Goal: Task Accomplishment & Management: Use online tool/utility

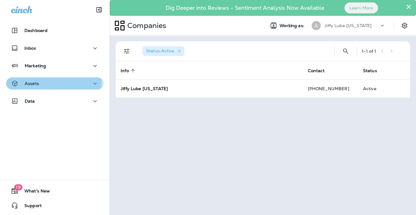
click at [44, 81] on div "Assets" at bounding box center [55, 84] width 88 height 8
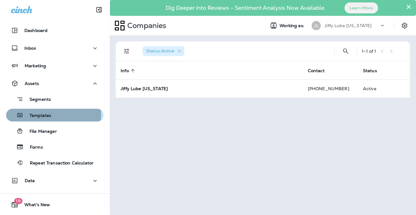
click at [30, 114] on p "Templates" at bounding box center [37, 116] width 28 height 6
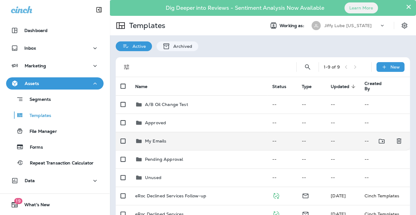
click at [153, 142] on p "My Emails" at bounding box center [155, 141] width 21 height 5
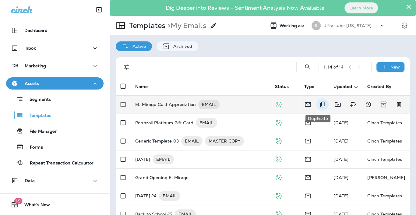
click at [319, 104] on icon "Duplicate" at bounding box center [322, 104] width 7 height 7
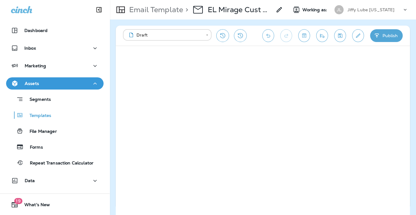
click at [278, 10] on icon at bounding box center [279, 9] width 7 height 7
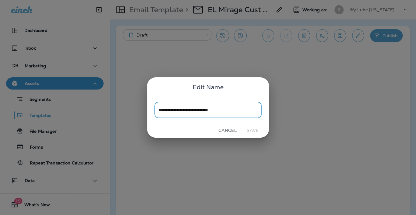
click at [238, 109] on input "**********" at bounding box center [207, 110] width 107 height 16
type input "**********"
click at [249, 130] on button "Save" at bounding box center [252, 130] width 23 height 9
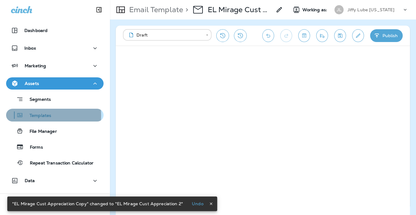
click at [37, 115] on p "Templates" at bounding box center [37, 116] width 28 height 6
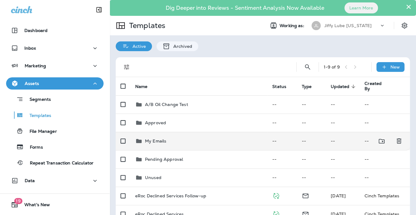
click at [152, 139] on p "My Emails" at bounding box center [155, 141] width 21 height 5
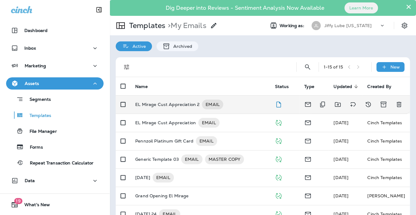
click at [181, 105] on p "EL Mirage Cust Appreciation 2" at bounding box center [167, 105] width 64 height 10
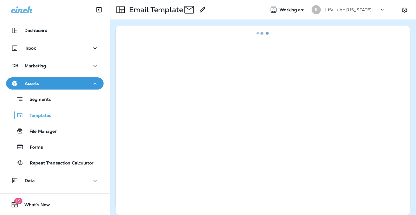
click at [181, 105] on div at bounding box center [263, 128] width 294 height 174
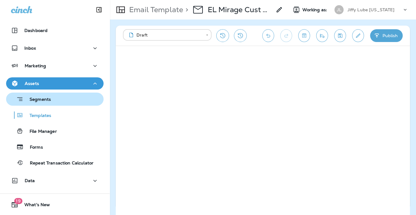
click at [43, 101] on p "Segments" at bounding box center [36, 100] width 27 height 6
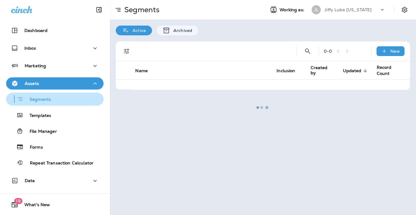
click at [43, 101] on p "Segments" at bounding box center [36, 100] width 27 height 6
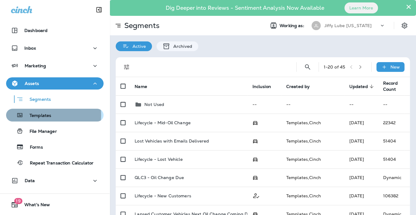
click at [40, 115] on p "Templates" at bounding box center [37, 116] width 28 height 6
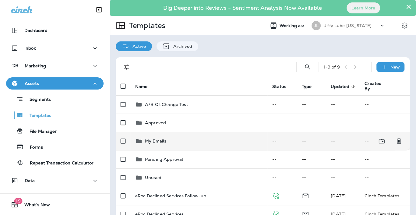
click at [155, 138] on div "My Emails" at bounding box center [155, 140] width 21 height 7
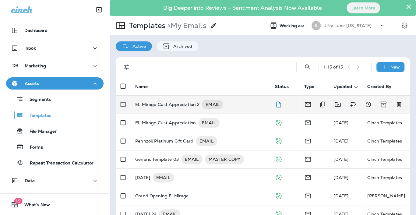
click at [160, 104] on p "EL Mirage Cust Appreciation 2" at bounding box center [167, 105] width 64 height 10
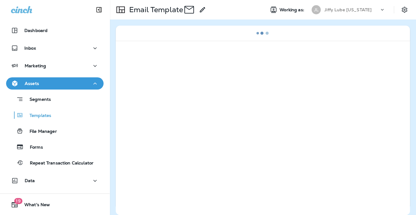
click at [160, 104] on div at bounding box center [263, 128] width 294 height 174
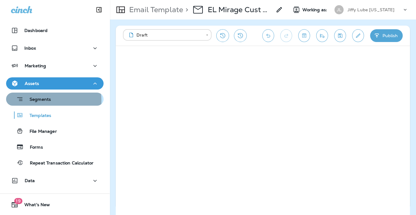
click at [40, 101] on p "Segments" at bounding box center [36, 100] width 27 height 6
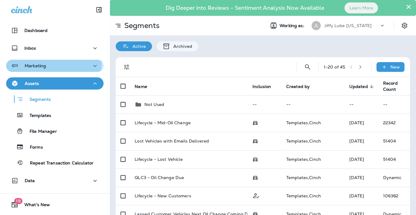
click at [36, 63] on div "Marketing" at bounding box center [28, 66] width 35 height 8
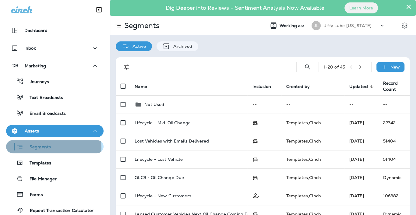
click at [40, 148] on p "Segments" at bounding box center [36, 147] width 27 height 6
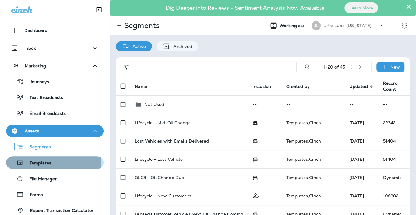
click at [34, 164] on p "Templates" at bounding box center [37, 164] width 28 height 6
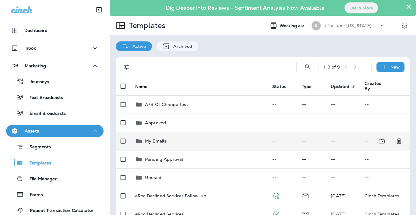
click at [150, 136] on td "My Emails" at bounding box center [198, 141] width 137 height 18
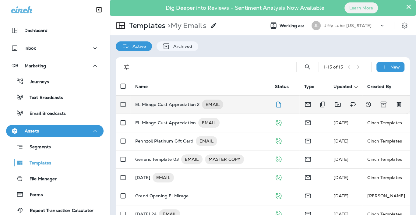
click at [189, 104] on p "EL Mirage Cust Appreciation 2" at bounding box center [167, 105] width 64 height 10
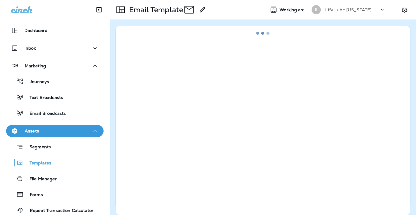
click at [189, 104] on div at bounding box center [263, 128] width 294 height 174
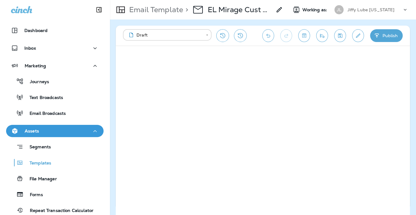
click at [104, 107] on div "Marketing Journeys Text Broadcasts Email Broadcasts" at bounding box center [55, 91] width 110 height 63
click at [340, 34] on icon "Save" at bounding box center [340, 36] width 4 height 4
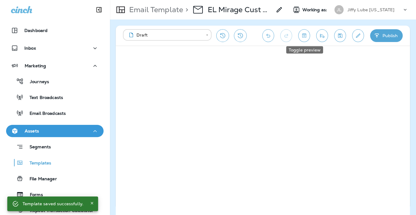
click at [306, 34] on icon "Toggle preview" at bounding box center [304, 36] width 6 height 6
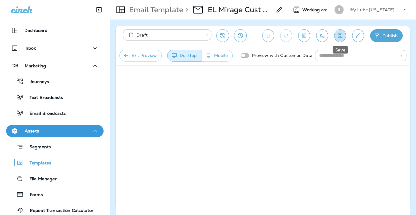
click at [339, 33] on icon "Save" at bounding box center [340, 36] width 6 height 6
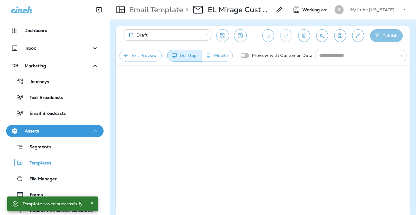
click at [387, 35] on button "Publish" at bounding box center [386, 35] width 33 height 13
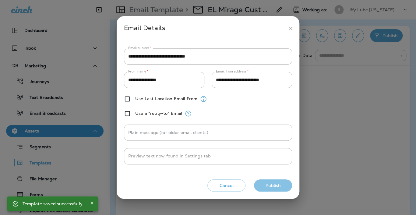
click at [263, 182] on button "Publish" at bounding box center [273, 185] width 38 height 12
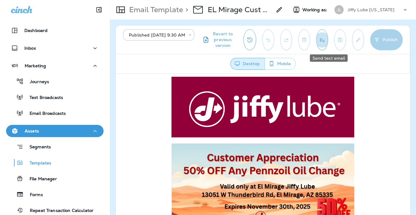
click at [325, 42] on button "Send test email" at bounding box center [322, 39] width 12 height 21
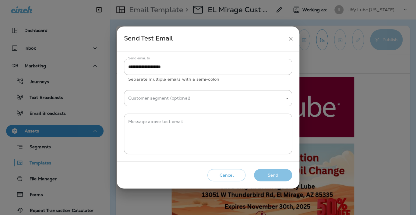
click at [274, 175] on button "Send" at bounding box center [273, 175] width 38 height 12
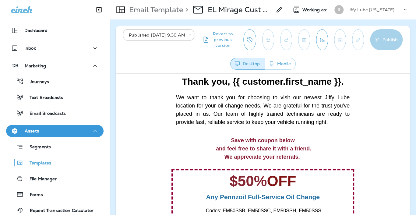
scroll to position [167, 0]
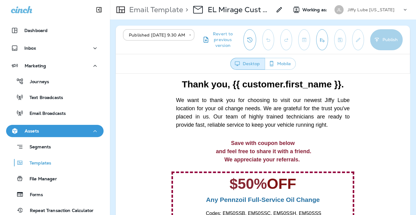
click at [362, 200] on div at bounding box center [263, 110] width 294 height 408
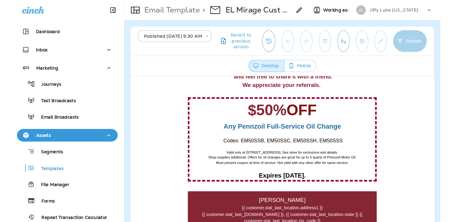
scroll to position [246, 0]
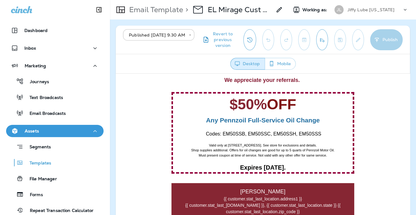
drag, startPoint x: 258, startPoint y: 203, endPoint x: 257, endPoint y: 210, distance: 6.5
